Goal: Task Accomplishment & Management: Manage account settings

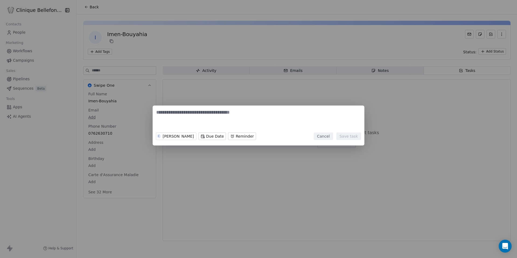
click at [328, 135] on button "Cancel" at bounding box center [322, 136] width 19 height 8
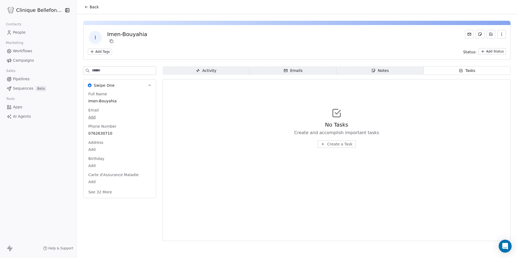
click at [29, 106] on link "Apps" at bounding box center [38, 106] width 68 height 9
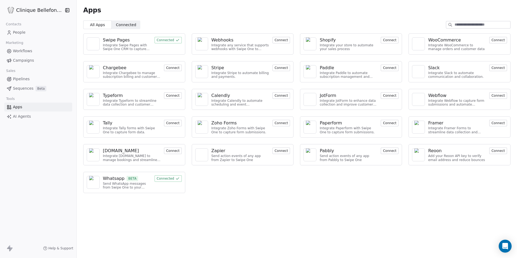
click at [106, 179] on div "Whatsapp" at bounding box center [114, 178] width 22 height 6
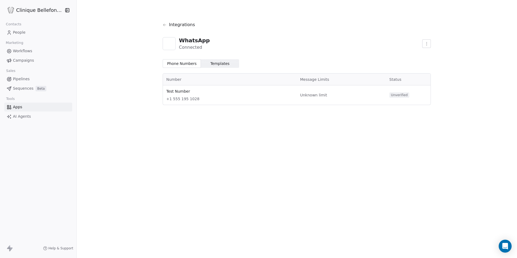
click at [423, 40] on html "Clinique Bellefontaine Contacts People Marketing Workflows Campaigns Sales Pipe…" at bounding box center [258, 129] width 517 height 258
click at [351, 167] on html "Clinique Bellefontaine Contacts People Marketing Workflows Campaigns Sales Pipe…" at bounding box center [258, 129] width 517 height 258
drag, startPoint x: 426, startPoint y: 154, endPoint x: 185, endPoint y: 132, distance: 242.0
click at [185, 132] on div "Integrations WhatsApp Connected Phone Numbers Phone Numbers Templates Templates…" at bounding box center [297, 129] width 440 height 258
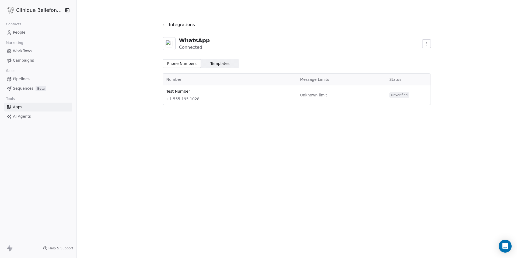
click at [422, 41] on html "Clinique Bellefontaine Contacts People Marketing Workflows Campaigns Sales Pipe…" at bounding box center [258, 129] width 517 height 258
click at [425, 52] on div "Disconnect App" at bounding box center [440, 55] width 36 height 9
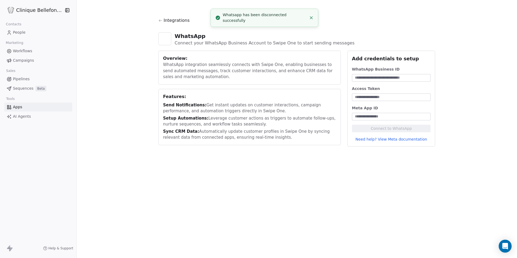
click at [377, 32] on div "WhatsApp Connect your WhatsApp Business Account to Swipe One to start sending m…" at bounding box center [296, 39] width 277 height 23
click at [311, 16] on line "Close toast" at bounding box center [311, 16] width 2 height 2
click at [104, 41] on div "Integrations WhatsApp Connect your WhatsApp Business Account to Swipe One to st…" at bounding box center [297, 82] width 440 height 164
click at [45, 34] on link "People" at bounding box center [38, 32] width 68 height 9
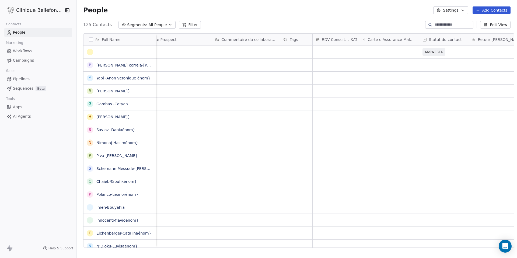
scroll to position [0, 378]
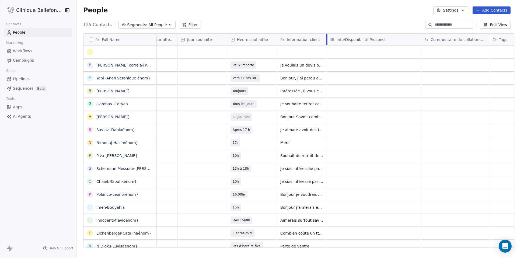
click at [326, 37] on div at bounding box center [326, 40] width 1 height 12
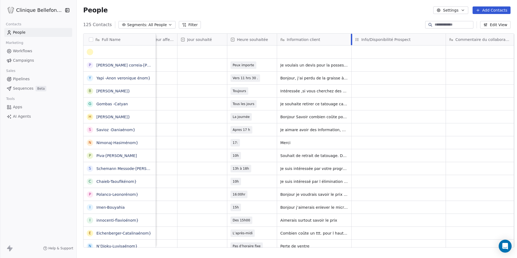
drag, startPoint x: 322, startPoint y: 37, endPoint x: 347, endPoint y: 33, distance: 24.9
click at [347, 33] on div "Full Name [PERSON_NAME]-[PERSON_NAME]} Y Yapi -Anon veronique énom} [PERSON_NAM…" at bounding box center [297, 142] width 440 height 227
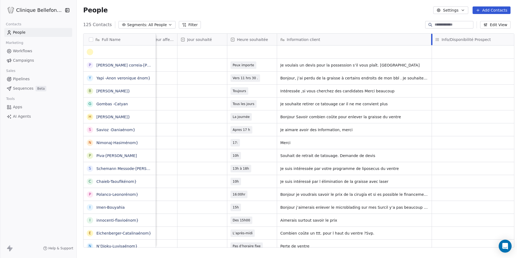
drag, startPoint x: 346, startPoint y: 41, endPoint x: 425, endPoint y: 65, distance: 82.5
click at [426, 65] on div "Source Contact IMC Status Collaborateur affecté Jour souhaité Heure souhaitée I…" at bounding box center [432, 141] width 1308 height 214
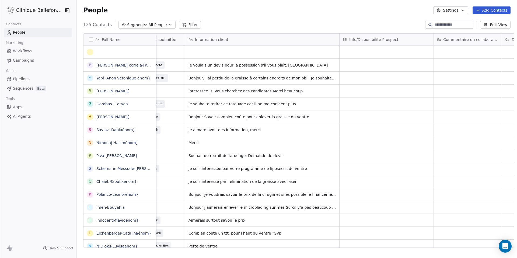
scroll to position [0, 0]
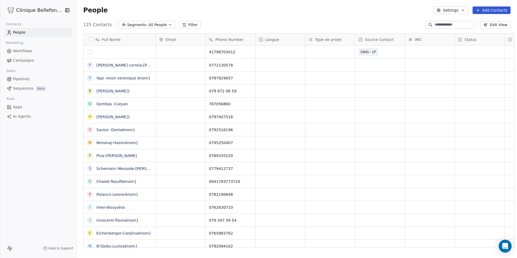
click at [88, 52] on button "grid" at bounding box center [90, 52] width 4 height 4
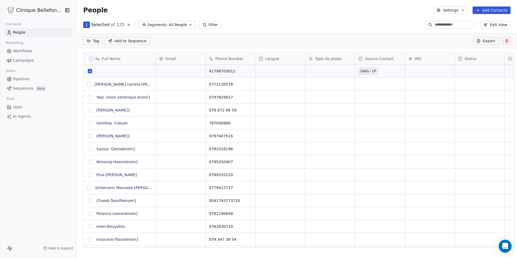
scroll to position [208, 444]
click at [504, 40] on icon at bounding box center [506, 41] width 4 height 4
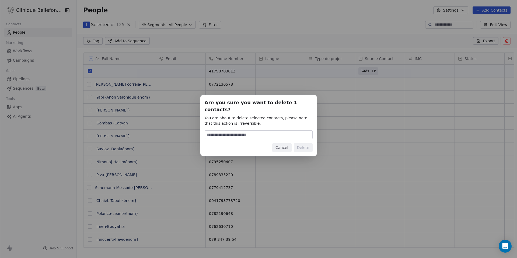
click at [267, 132] on input at bounding box center [258, 134] width 107 height 8
type input "******"
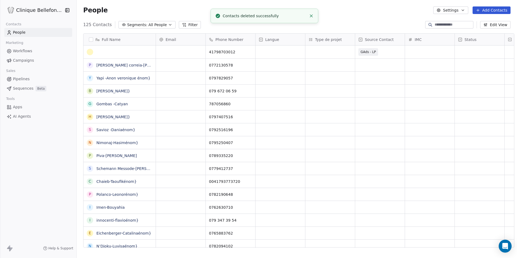
scroll to position [227, 444]
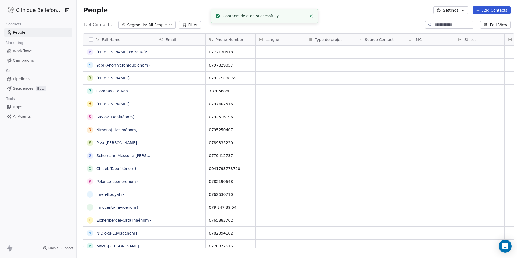
click at [24, 80] on span "Pipelines" at bounding box center [21, 79] width 17 height 6
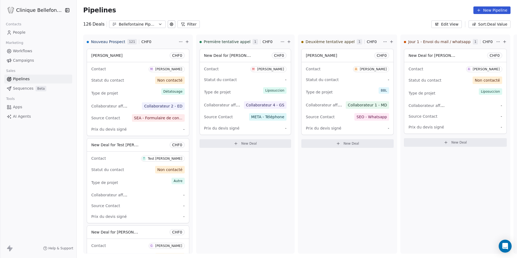
click at [23, 29] on link "People" at bounding box center [38, 32] width 68 height 9
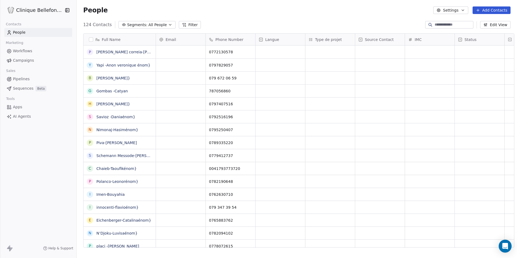
scroll to position [227, 444]
